Goal: Transaction & Acquisition: Register for event/course

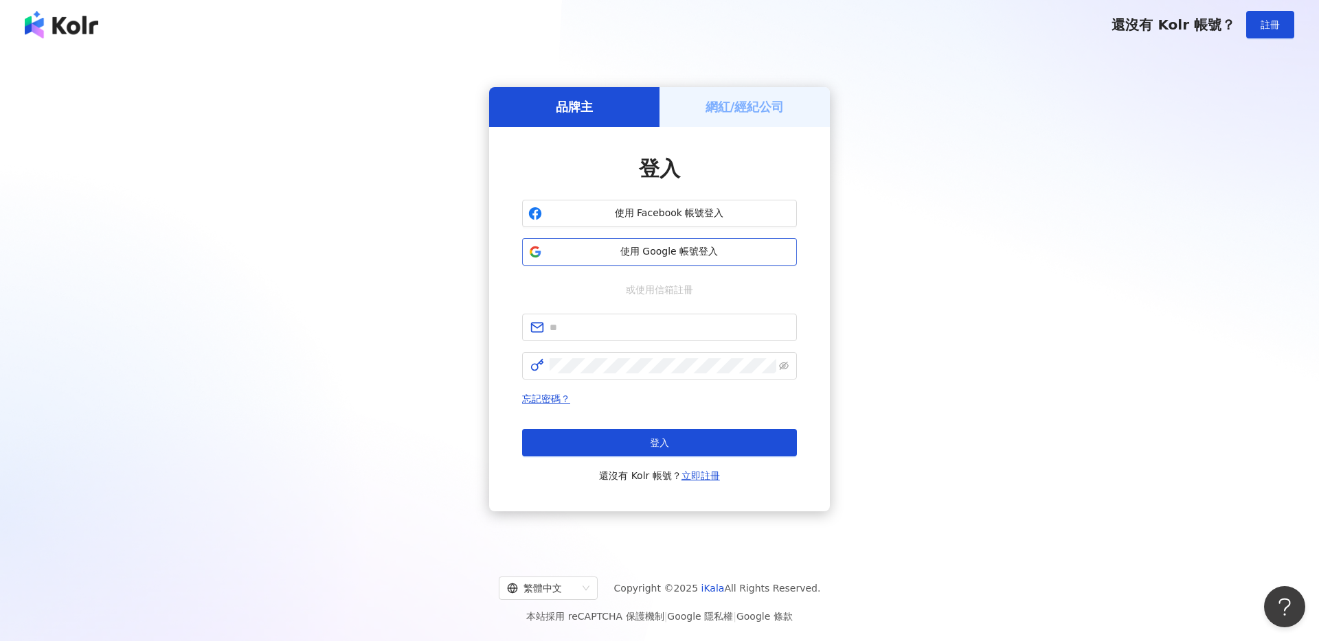
click at [744, 252] on span "使用 Google 帳號登入" at bounding box center [668, 252] width 243 height 14
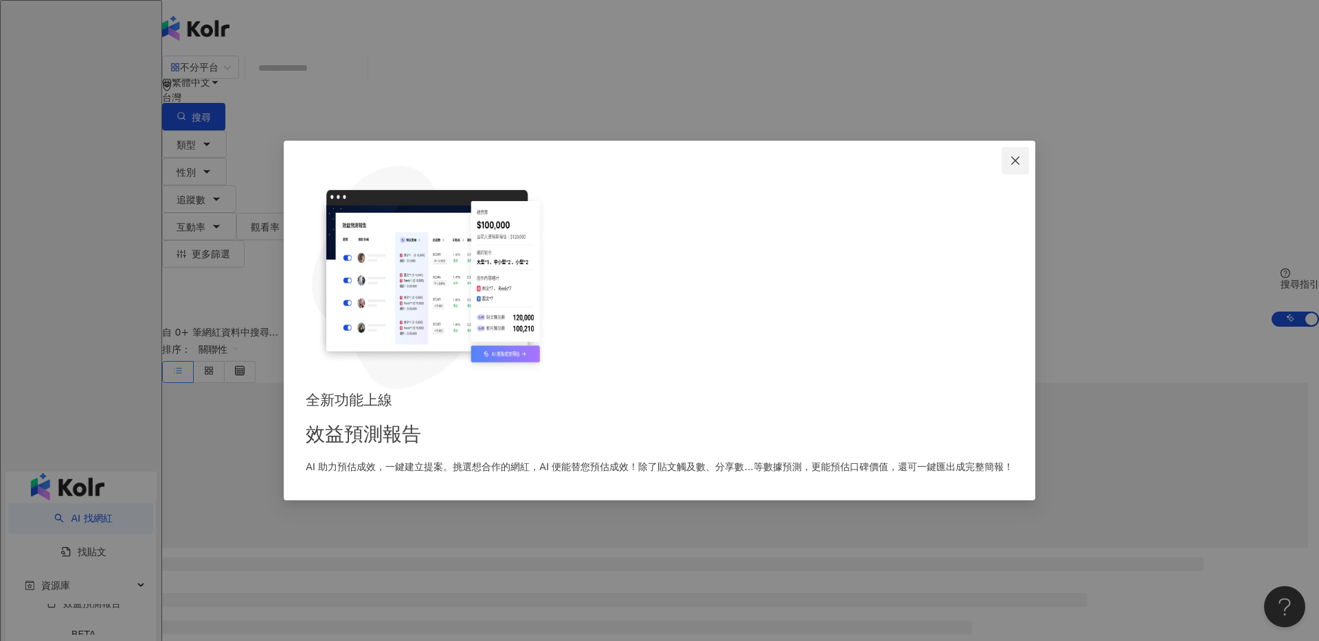
click at [1011, 165] on icon "close" at bounding box center [1015, 161] width 8 height 8
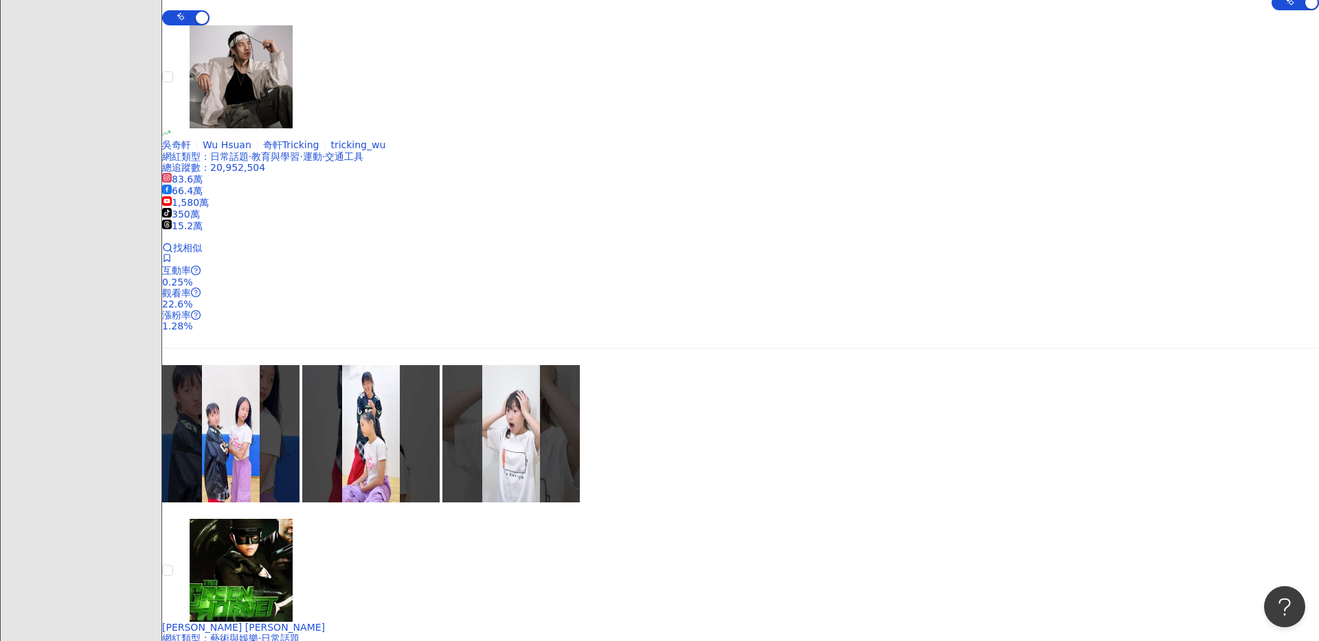
scroll to position [425, 0]
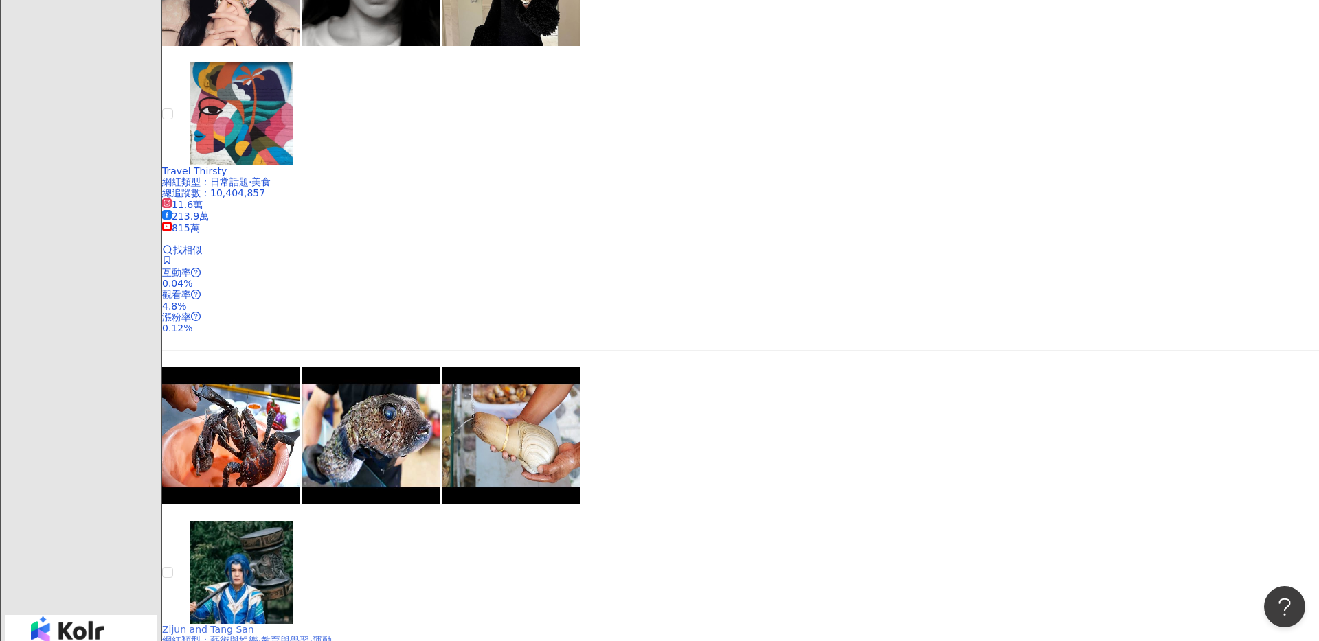
scroll to position [2136, 0]
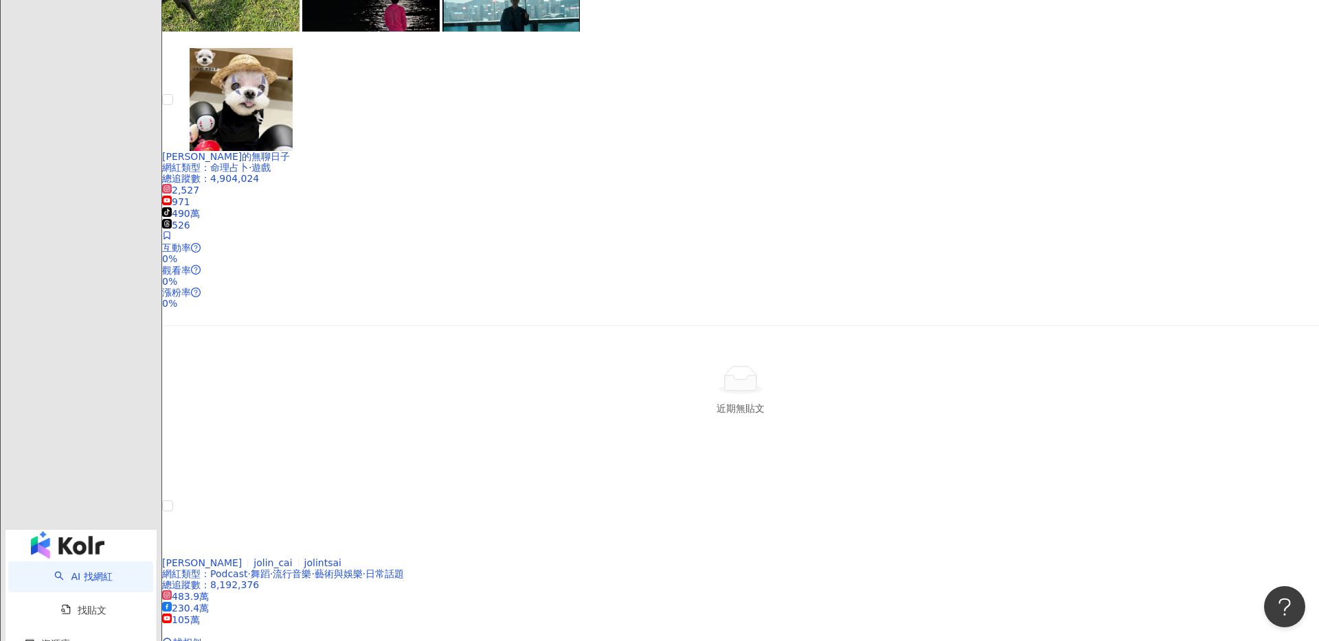
scroll to position [2261, 0]
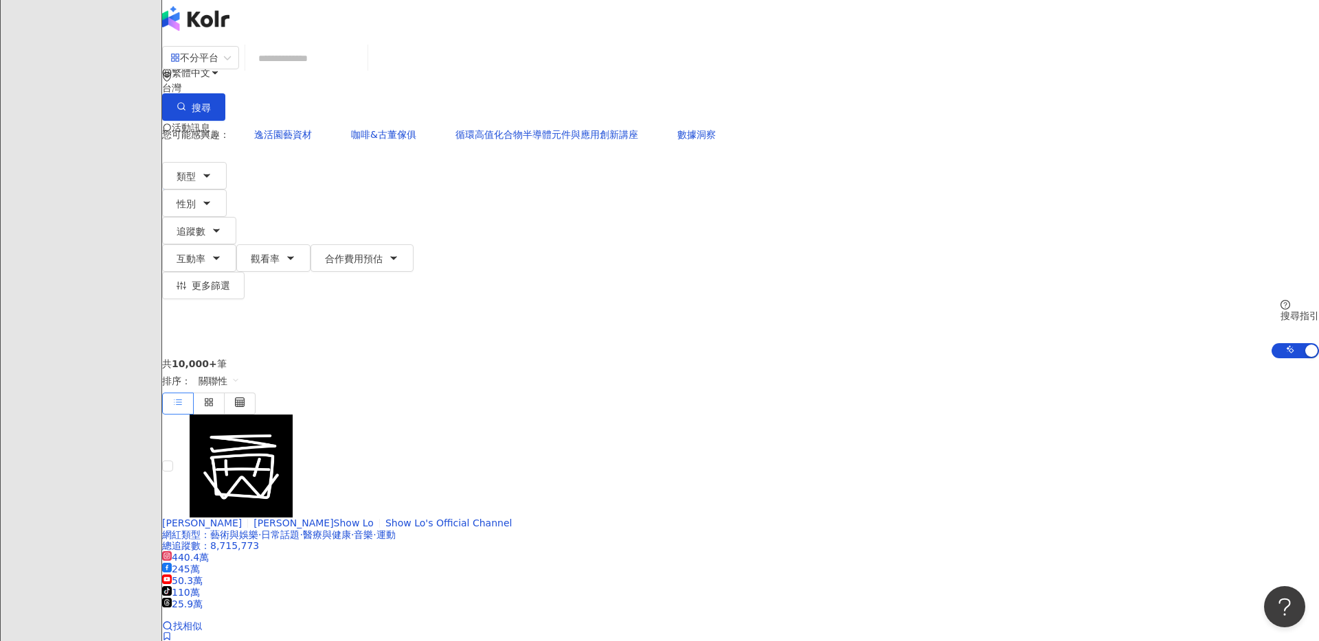
scroll to position [0, 0]
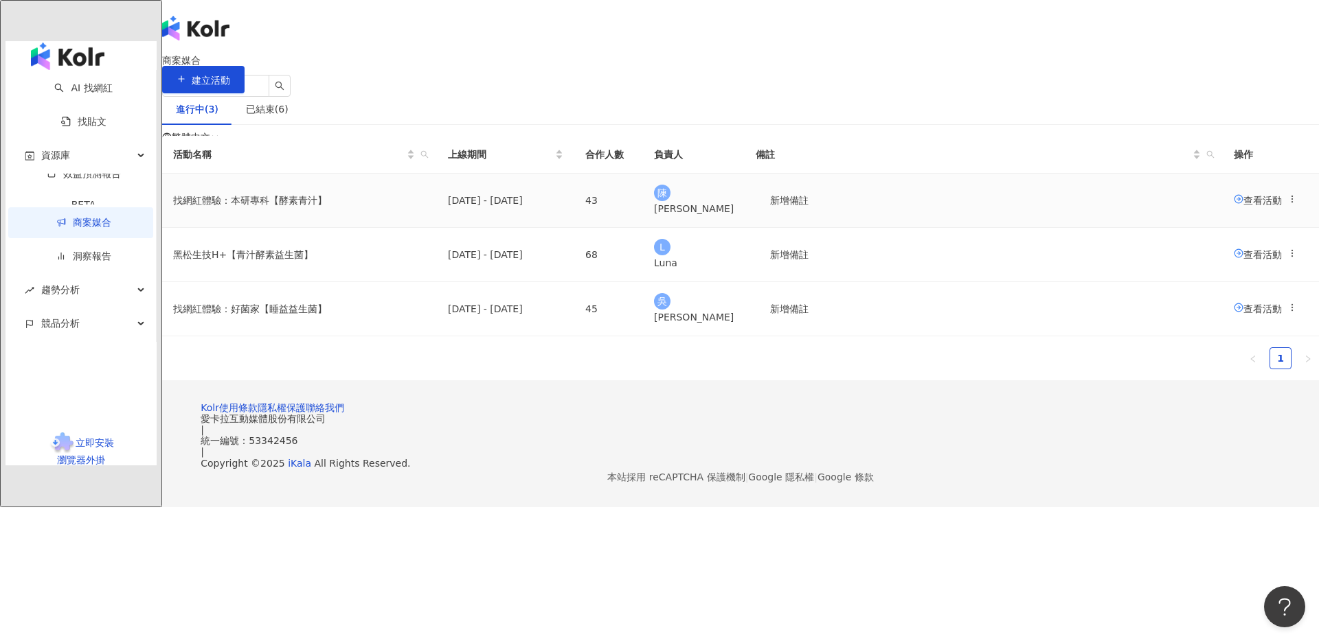
click at [437, 228] on td "找網紅體驗：本研專科【酵素青汁】" at bounding box center [299, 201] width 275 height 54
click at [1223, 228] on td "查看活動" at bounding box center [1271, 201] width 96 height 54
click at [1234, 205] on span "查看活動" at bounding box center [1258, 199] width 48 height 11
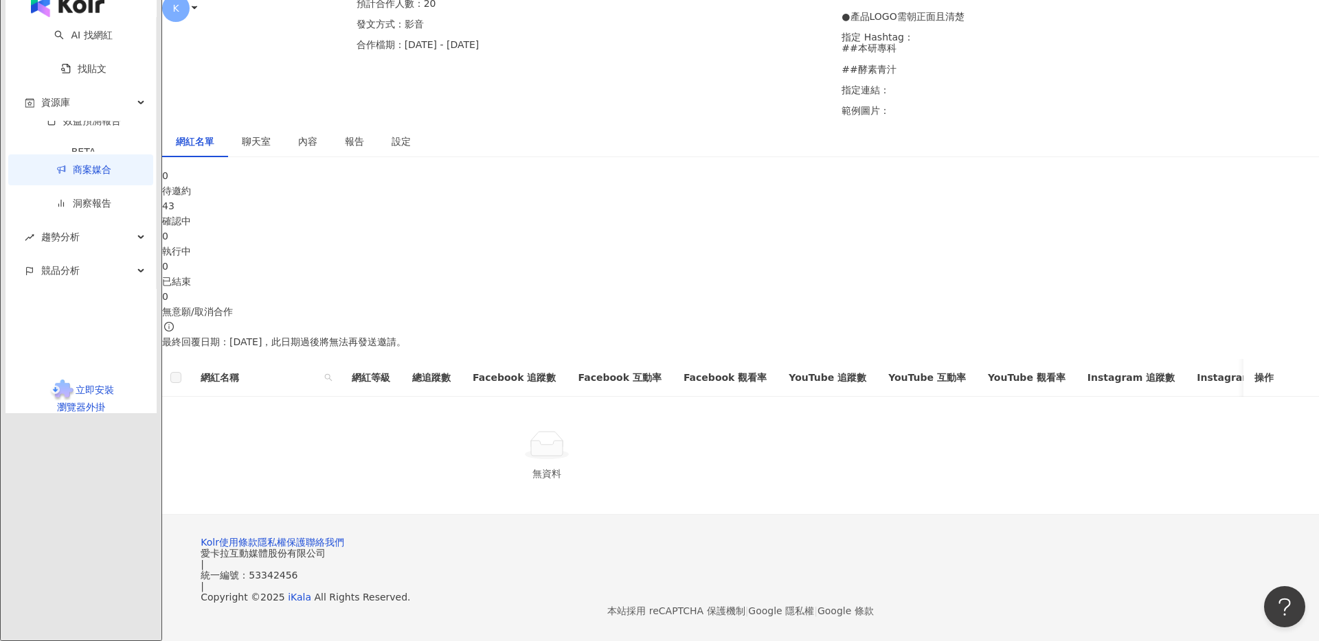
scroll to position [394, 0]
click at [628, 214] on div "確認中" at bounding box center [740, 221] width 1157 height 15
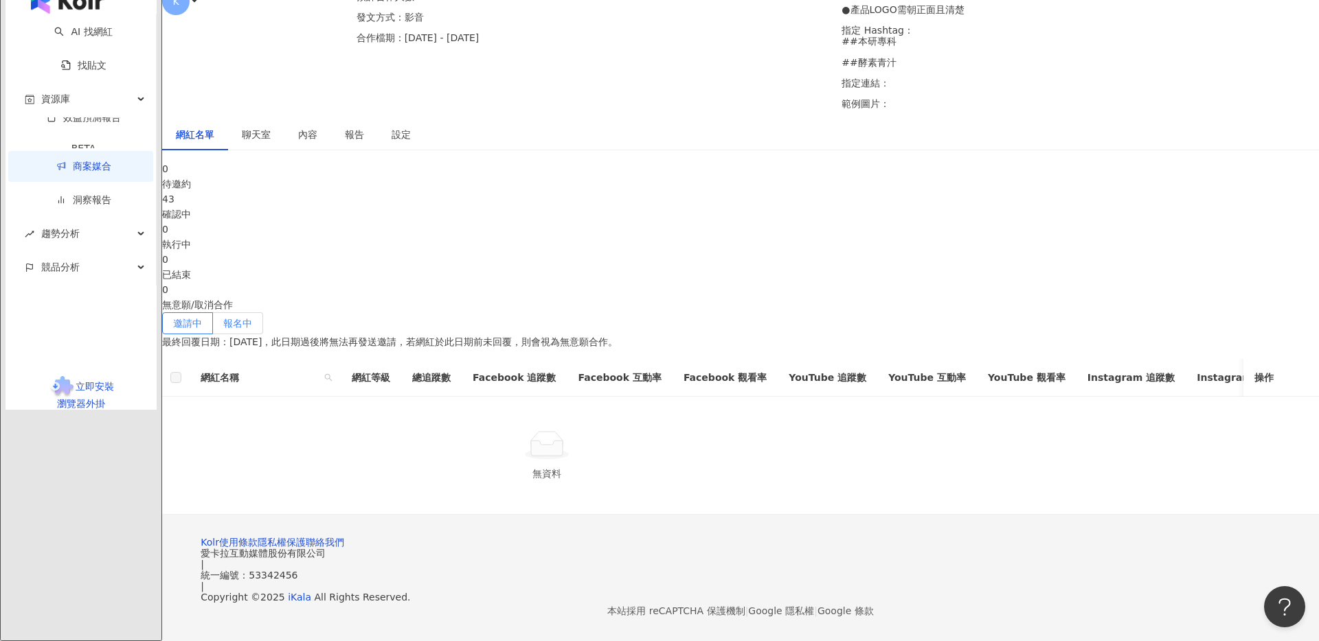
click at [252, 318] on span "報名中" at bounding box center [237, 323] width 29 height 11
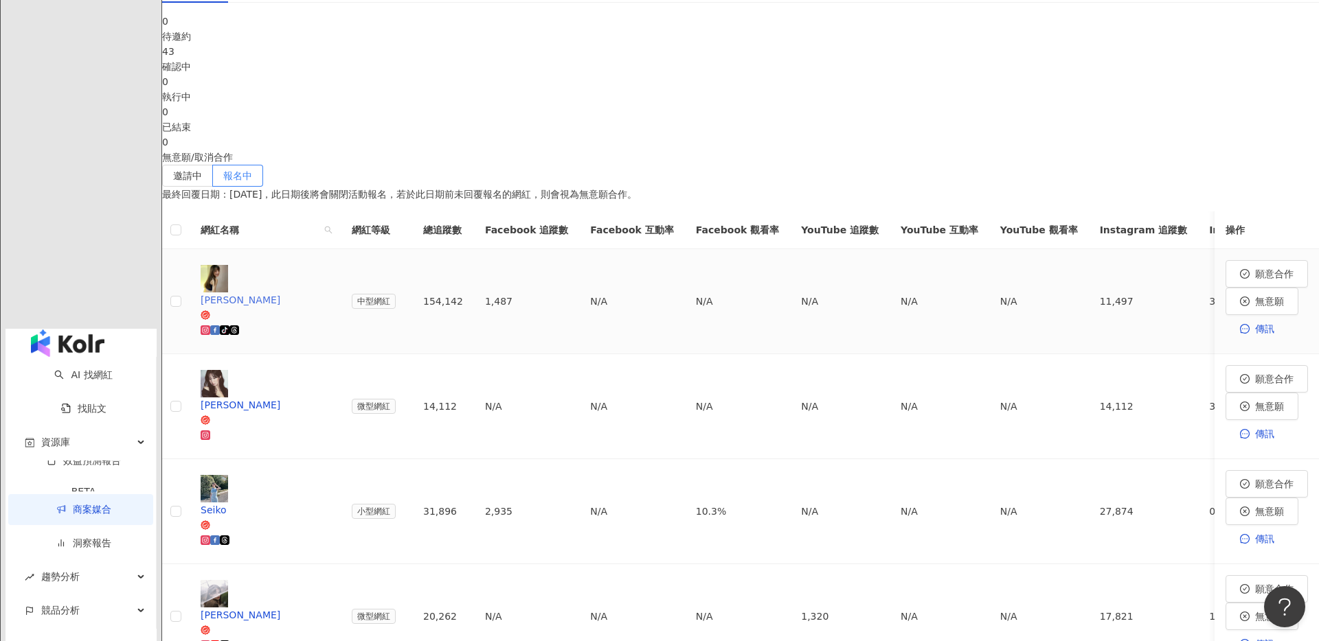
scroll to position [414, 0]
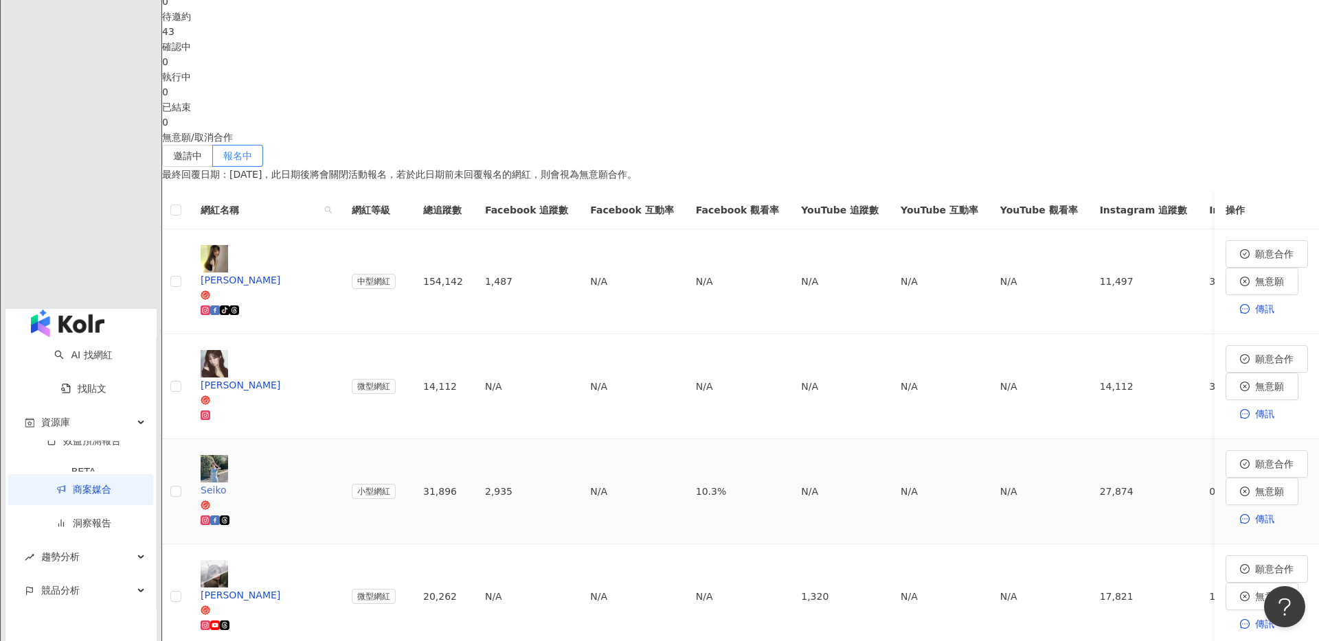
click at [330, 483] on span "Seiko" at bounding box center [265, 497] width 129 height 28
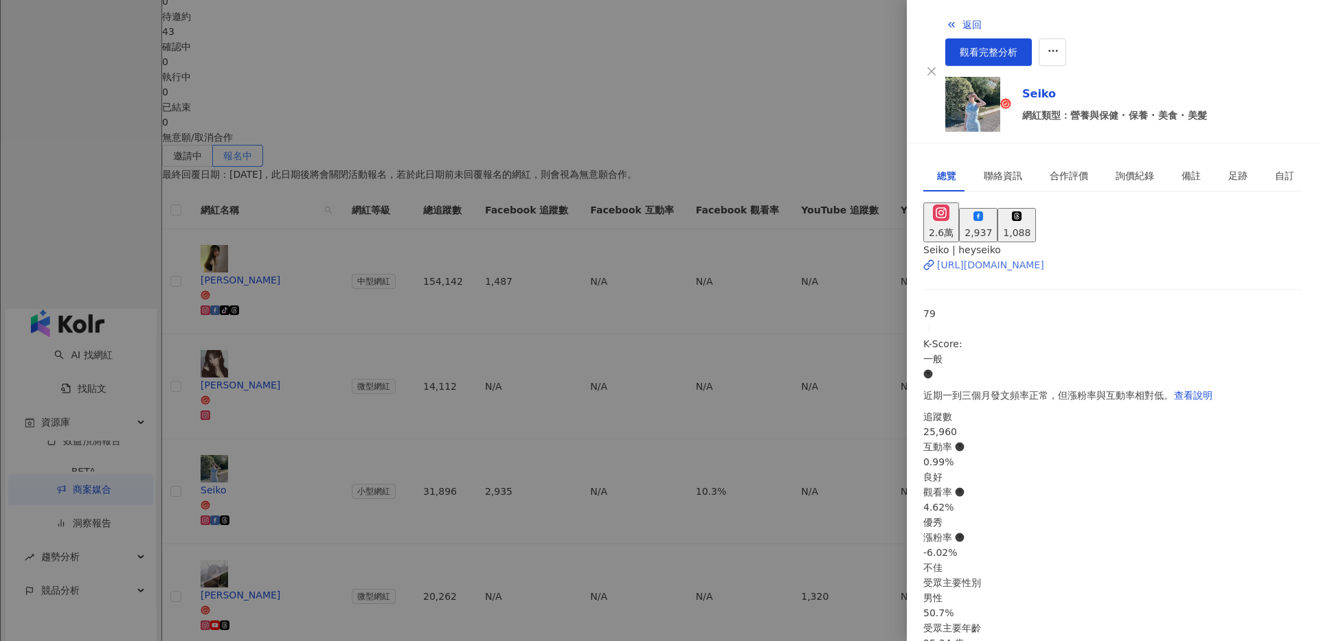
click at [1036, 258] on div "[URL][DOMAIN_NAME]" at bounding box center [990, 265] width 107 height 15
